Goal: Transaction & Acquisition: Purchase product/service

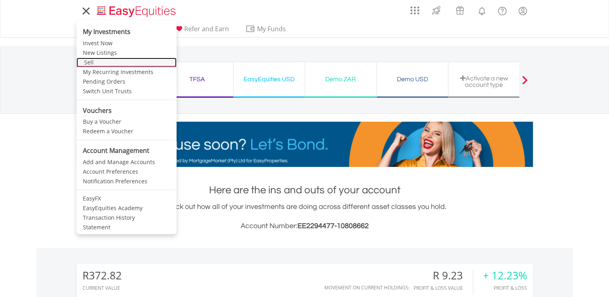
click at [104, 62] on link "Sell" at bounding box center [127, 63] width 100 height 10
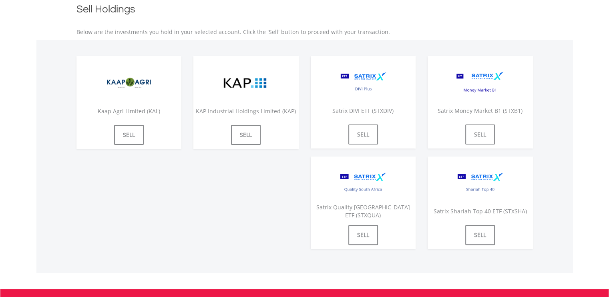
scroll to position [67, 0]
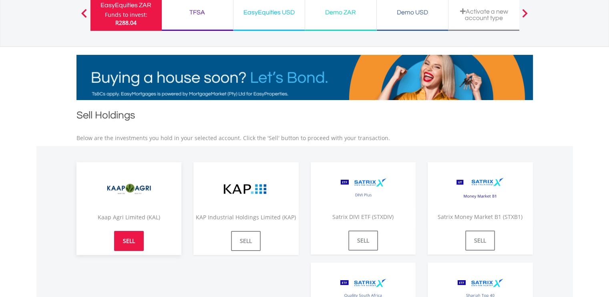
click at [140, 243] on link "SELL" at bounding box center [129, 241] width 30 height 20
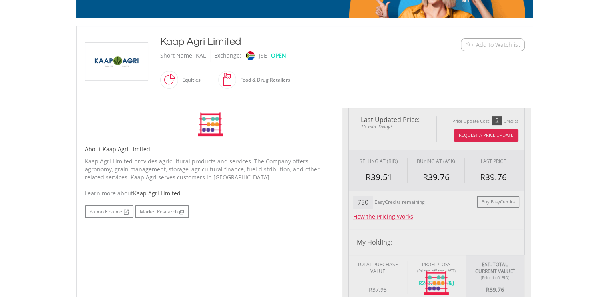
type input "*****"
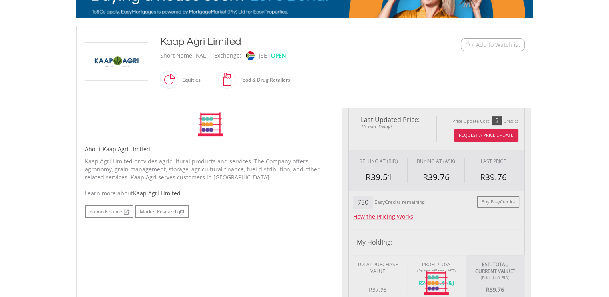
type input "******"
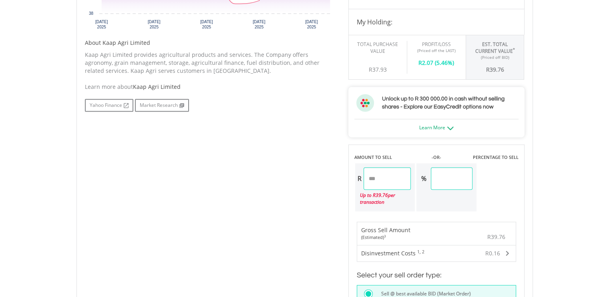
scroll to position [370, 0]
click at [394, 181] on input "*****" at bounding box center [388, 178] width 48 height 22
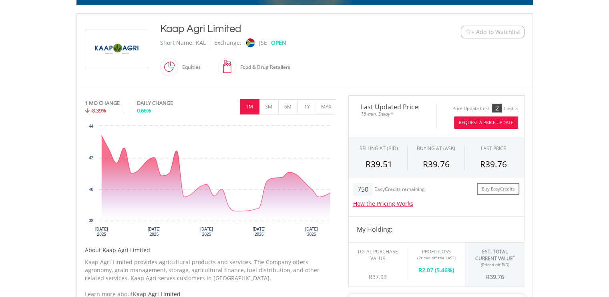
scroll to position [0, 0]
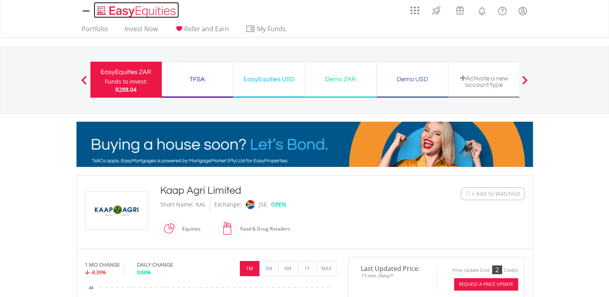
click at [127, 8] on img "Home page" at bounding box center [137, 11] width 84 height 13
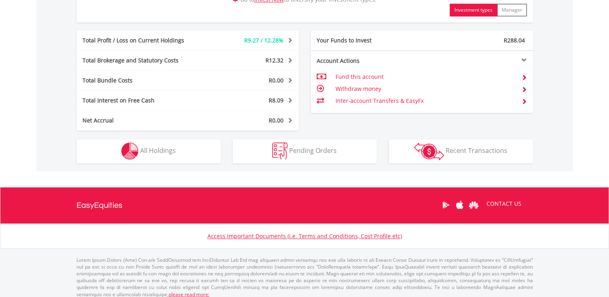
scroll to position [407, 0]
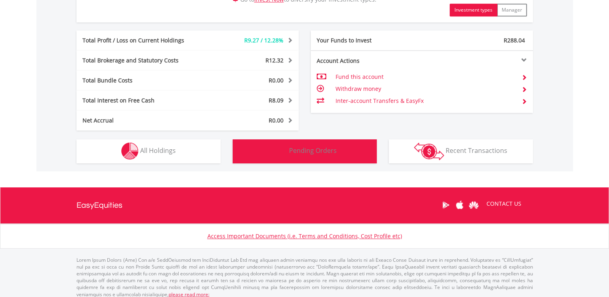
click at [280, 155] on img "button" at bounding box center [279, 151] width 15 height 17
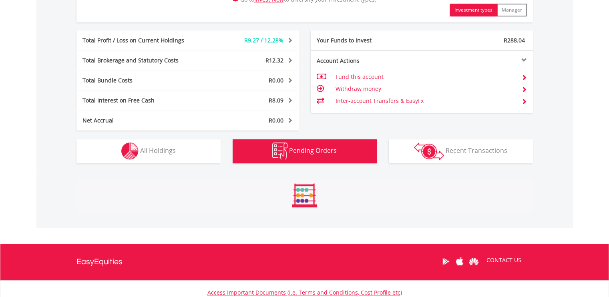
scroll to position [456, 0]
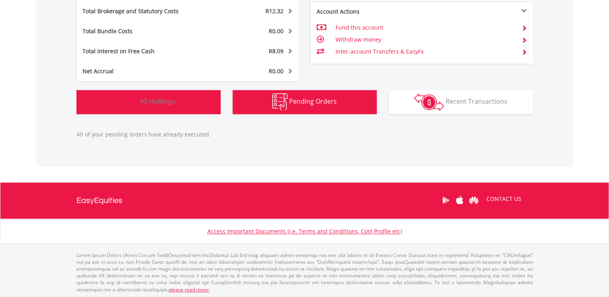
click at [188, 107] on button "Holdings All Holdings" at bounding box center [149, 102] width 144 height 24
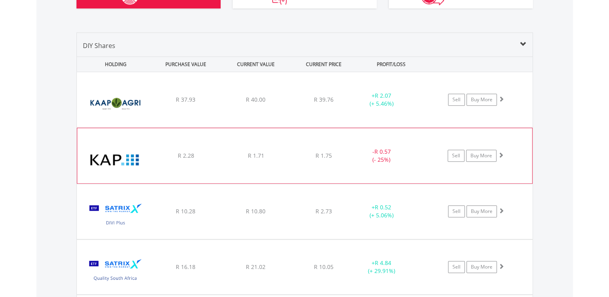
scroll to position [561, 0]
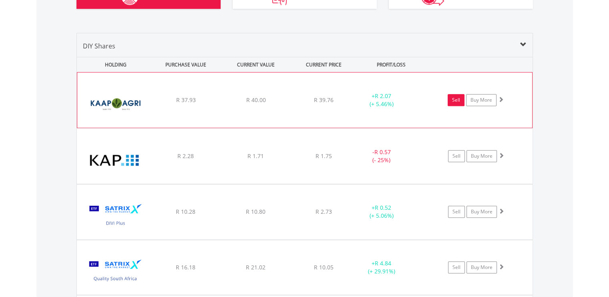
click at [456, 101] on link "Sell" at bounding box center [456, 100] width 17 height 12
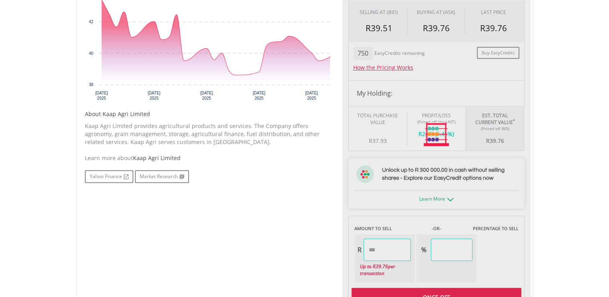
type input "*****"
type input "******"
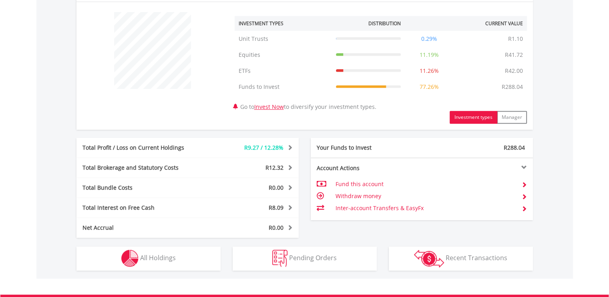
scroll to position [340, 0]
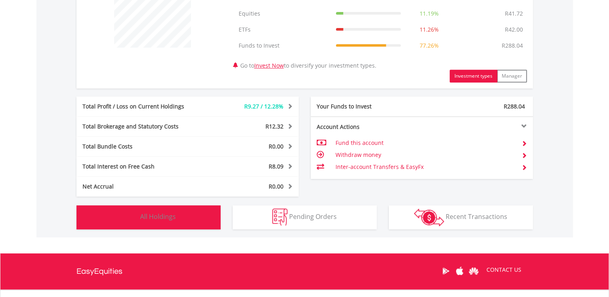
click at [156, 214] on span "All Holdings" at bounding box center [158, 216] width 36 height 9
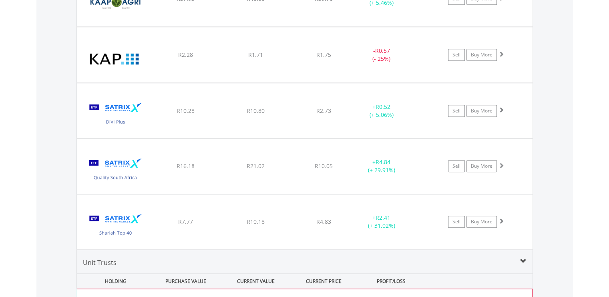
scroll to position [662, 0]
click at [455, 165] on link "Sell" at bounding box center [456, 167] width 17 height 12
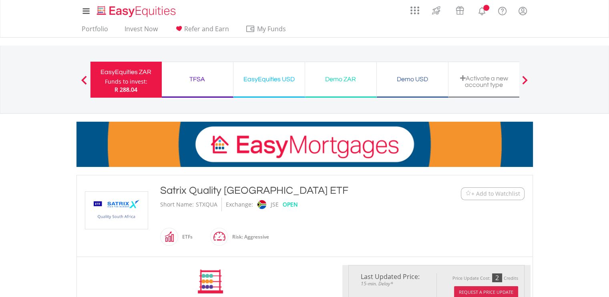
type input "*****"
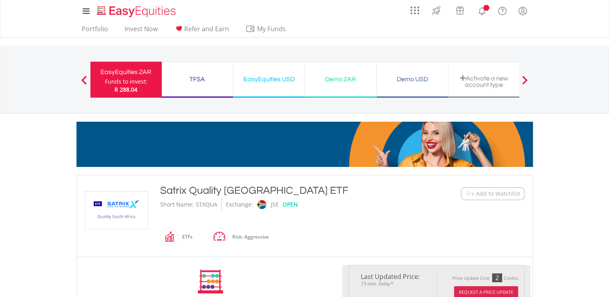
type input "******"
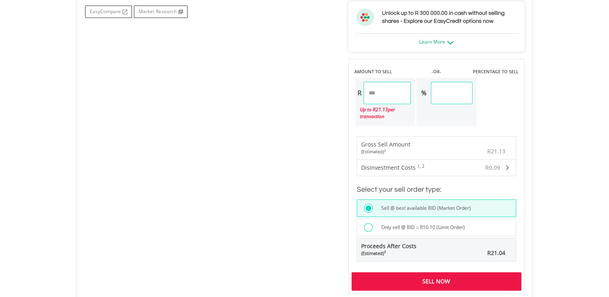
scroll to position [492, 0]
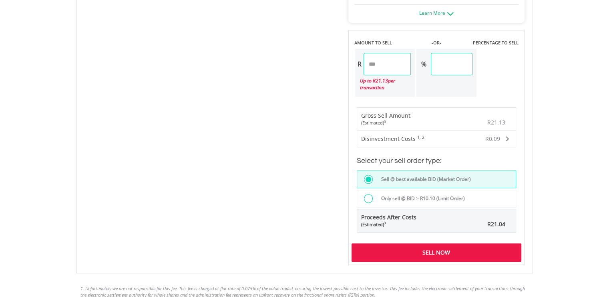
click at [435, 136] on div "Disinvestment Costs 1, 2" at bounding box center [402, 139] width 91 height 16
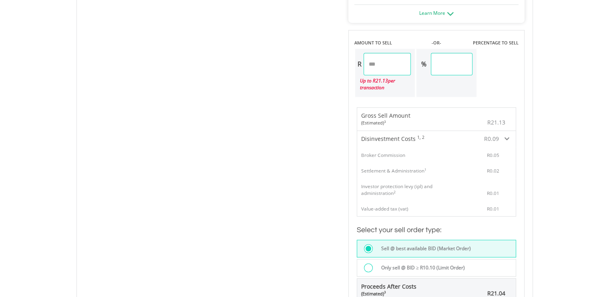
click at [435, 136] on div "Disinvestment Costs 1, 2" at bounding box center [402, 139] width 91 height 16
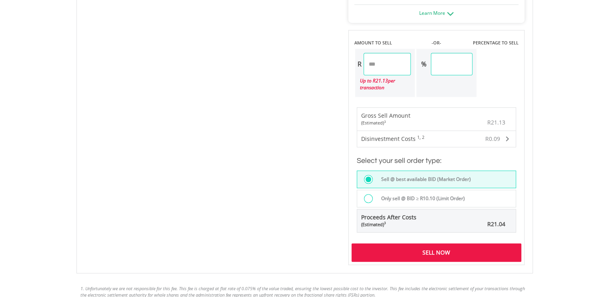
click at [397, 246] on div "Sell Now" at bounding box center [437, 253] width 170 height 18
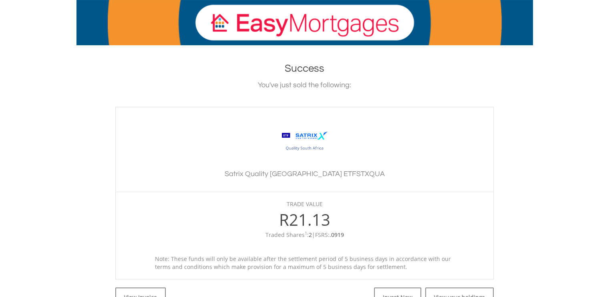
scroll to position [95, 0]
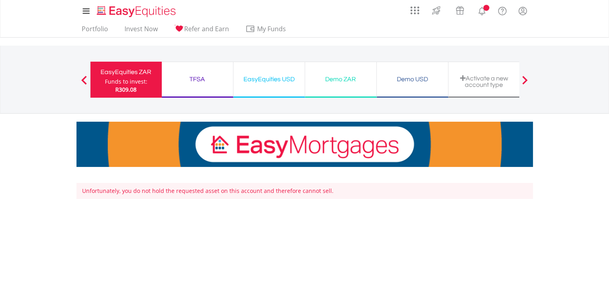
scroll to position [169, 0]
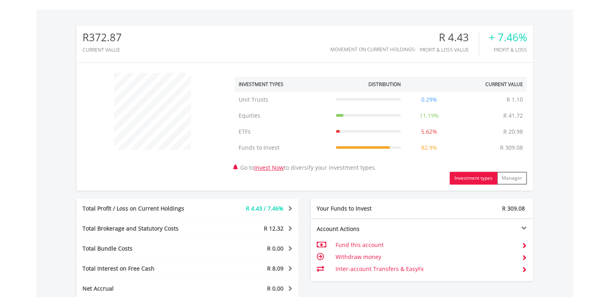
scroll to position [323, 0]
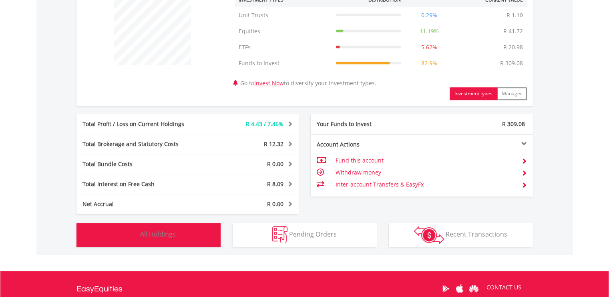
click at [210, 229] on button "Holdings All Holdings" at bounding box center [149, 235] width 144 height 24
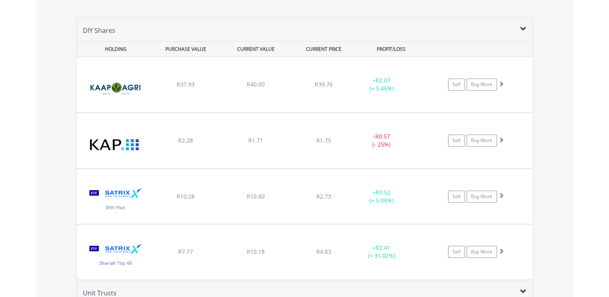
scroll to position [546, 0]
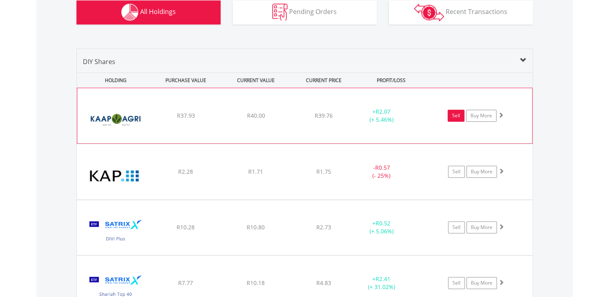
click at [457, 114] on link "Sell" at bounding box center [456, 116] width 17 height 12
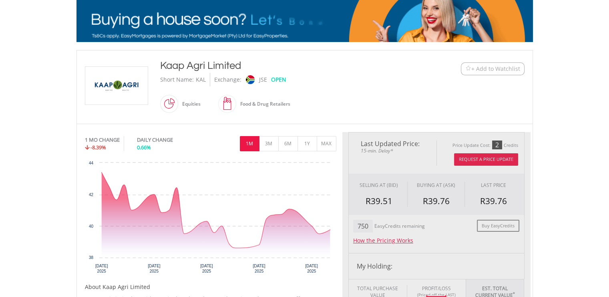
type input "*****"
type input "******"
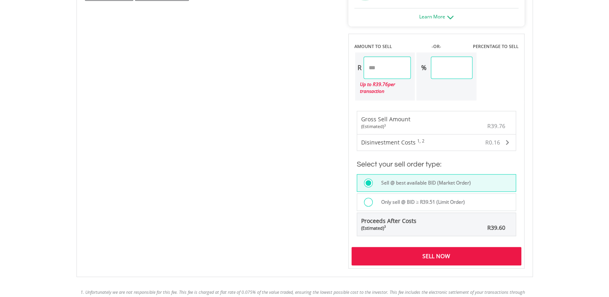
scroll to position [481, 0]
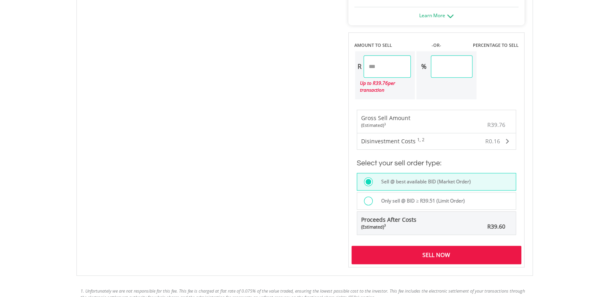
click at [388, 252] on div "Sell Now" at bounding box center [437, 255] width 170 height 18
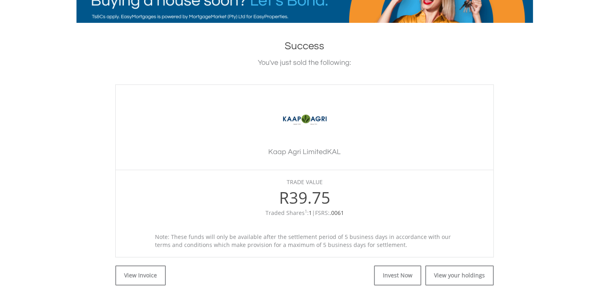
scroll to position [232, 0]
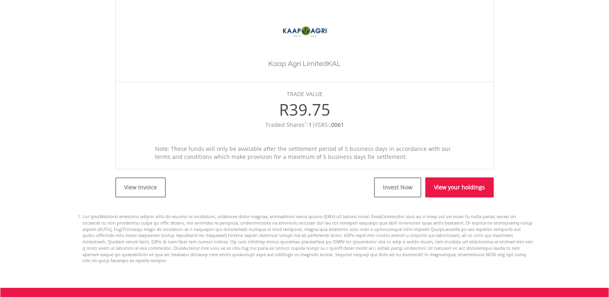
click at [443, 190] on link "View your holdings" at bounding box center [459, 187] width 68 height 20
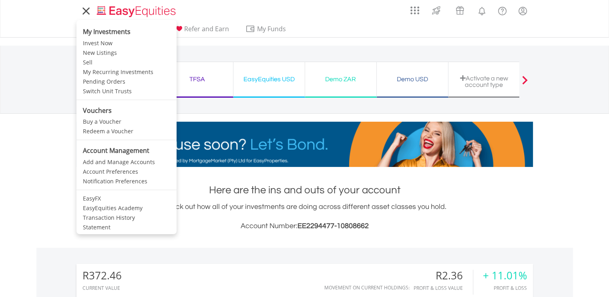
click at [83, 11] on icon at bounding box center [86, 11] width 11 height 10
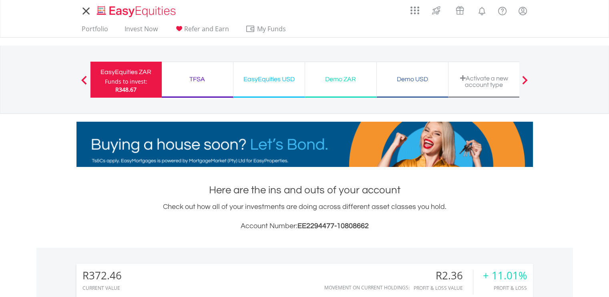
click at [83, 11] on icon at bounding box center [86, 11] width 11 height 10
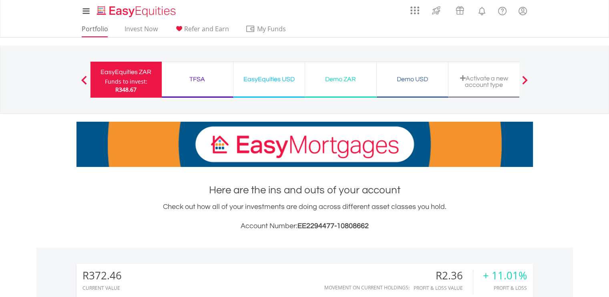
drag, startPoint x: 94, startPoint y: 23, endPoint x: 95, endPoint y: 30, distance: 6.9
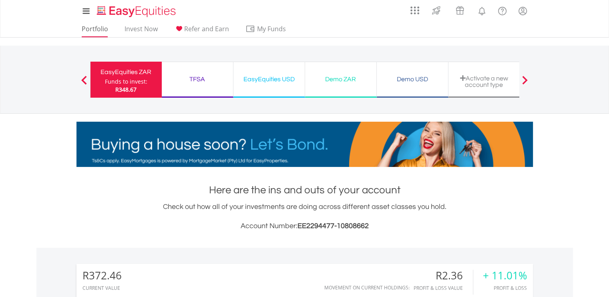
click at [95, 30] on ul "Portfolio Invest Now Refer and Earn My Funds Fund your accounts Withdraw Money …" at bounding box center [187, 29] width 220 height 15
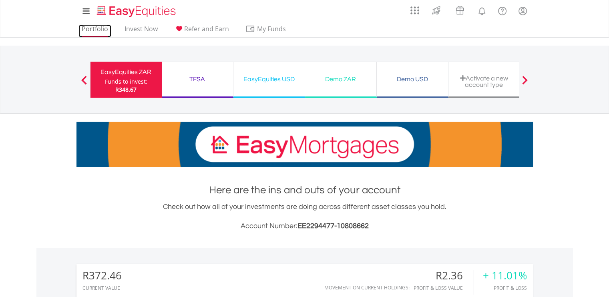
click at [95, 30] on link "Portfolio" at bounding box center [95, 31] width 33 height 12
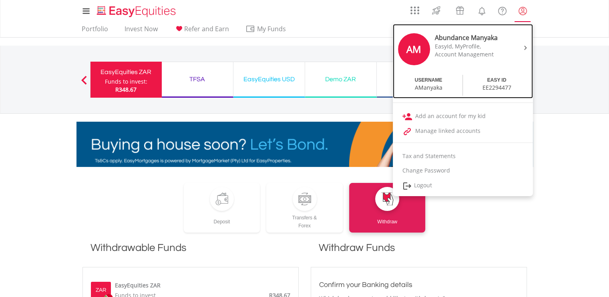
click at [476, 42] on div "EasyId, MyProfile," at bounding box center [468, 46] width 67 height 8
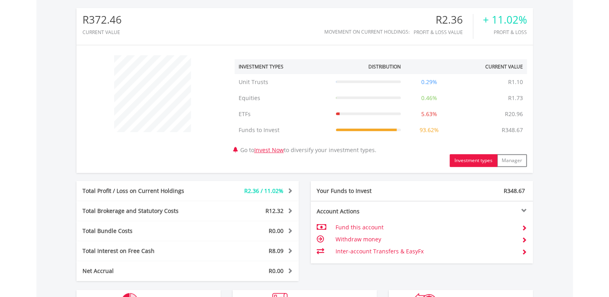
scroll to position [260, 0]
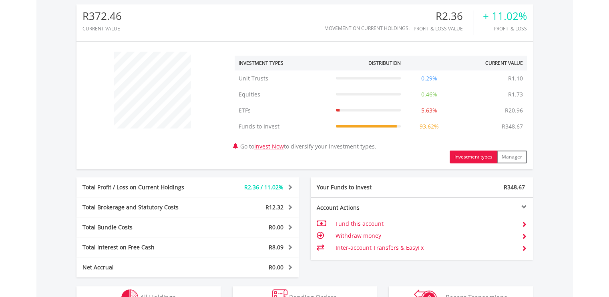
click at [363, 235] on td "Withdraw money" at bounding box center [425, 236] width 180 height 12
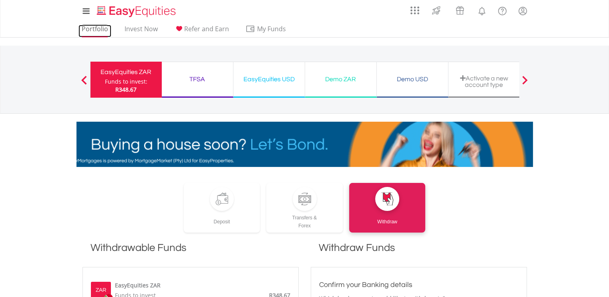
click at [90, 30] on link "Portfolio" at bounding box center [95, 31] width 33 height 12
